Goal: Transaction & Acquisition: Obtain resource

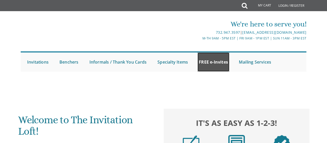
click at [213, 58] on link "FREE e-Invites" at bounding box center [214, 61] width 32 height 19
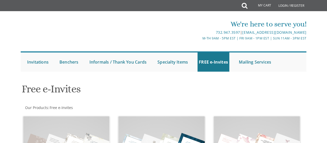
click at [212, 93] on div "Free e-Invites" at bounding box center [164, 89] width 292 height 20
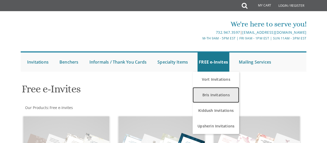
click at [215, 94] on link "Bris Invitations" at bounding box center [216, 95] width 47 height 16
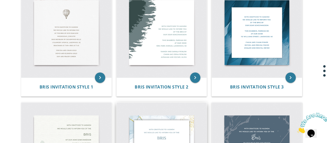
scroll to position [126, 0]
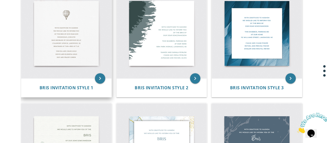
click at [56, 53] on img at bounding box center [66, 33] width 90 height 90
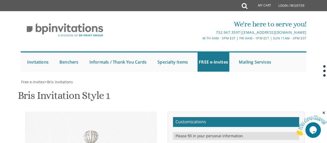
scroll to position [112, 0]
drag, startPoint x: 258, startPoint y: 51, endPoint x: 221, endPoint y: 51, distance: 37.3
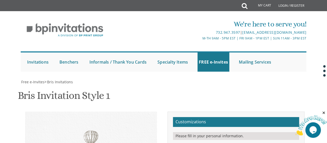
drag, startPoint x: 275, startPoint y: 57, endPoint x: 248, endPoint y: 57, distance: 27.4
drag, startPoint x: 221, startPoint y: 56, endPoint x: 272, endPoint y: 56, distance: 51.2
drag, startPoint x: 276, startPoint y: 64, endPoint x: 220, endPoint y: 64, distance: 55.4
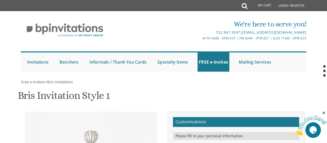
type textarea "With gratitude to Hashem We would like to inform you of the bris of our dear so…"
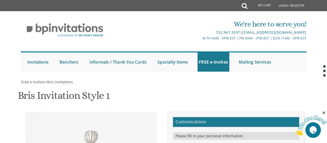
drag, startPoint x: 261, startPoint y: 71, endPoint x: 210, endPoint y: 69, distance: 50.8
drag, startPoint x: 264, startPoint y: 84, endPoint x: 217, endPoint y: 78, distance: 47.2
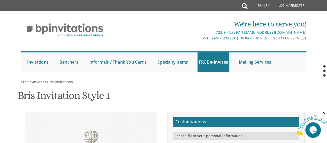
type textarea "Yossi and Perri Jaroslawicz"
paste textarea "ה אלול"
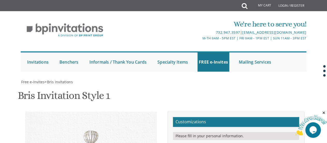
type textarea "With gratitude to Hashem We would like to inform you of the bris of our dear so…"
